Goal: Task Accomplishment & Management: Manage account settings

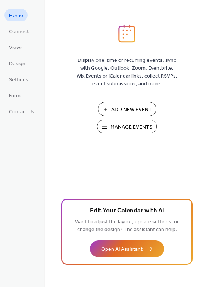
click at [131, 127] on span "Manage Events" at bounding box center [131, 127] width 42 height 8
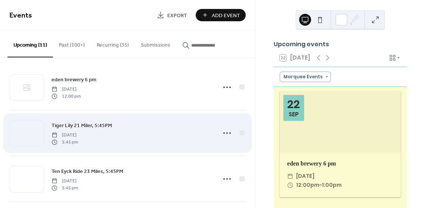
scroll to position [2, 0]
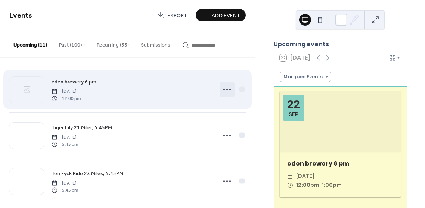
click at [223, 89] on icon at bounding box center [227, 90] width 12 height 12
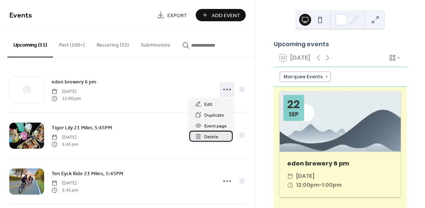
click at [206, 135] on span "Delete" at bounding box center [211, 137] width 14 height 8
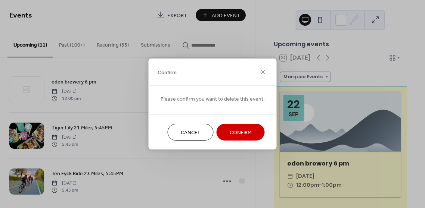
click at [238, 131] on span "Confirm" at bounding box center [240, 133] width 22 height 8
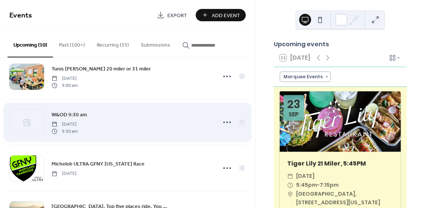
scroll to position [199, 0]
click at [223, 123] on icon at bounding box center [227, 122] width 12 height 12
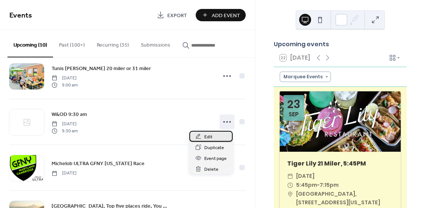
click at [206, 135] on span "Edit" at bounding box center [208, 137] width 8 height 8
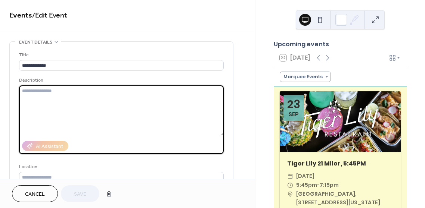
click at [45, 93] on textarea at bounding box center [121, 110] width 204 height 50
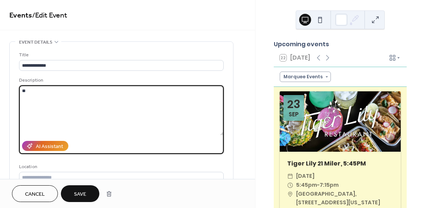
type textarea "*"
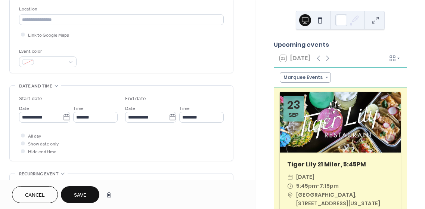
scroll to position [160, 0]
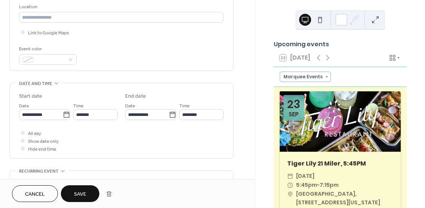
type textarea "**********"
click at [84, 191] on span "Save" at bounding box center [80, 195] width 12 height 8
